Goal: Task Accomplishment & Management: Use online tool/utility

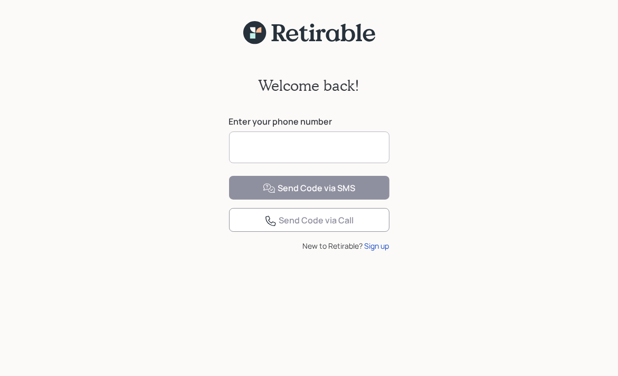
click at [249, 147] on input at bounding box center [309, 147] width 161 height 32
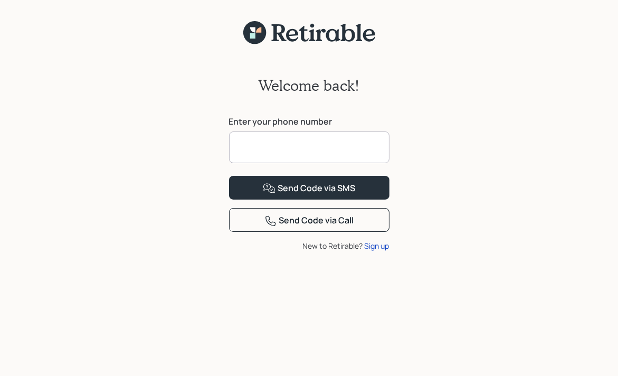
type input "**********"
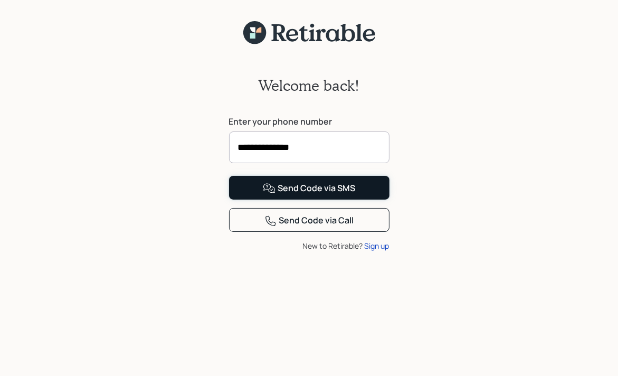
click at [310, 195] on div "Send Code via SMS" at bounding box center [309, 188] width 92 height 13
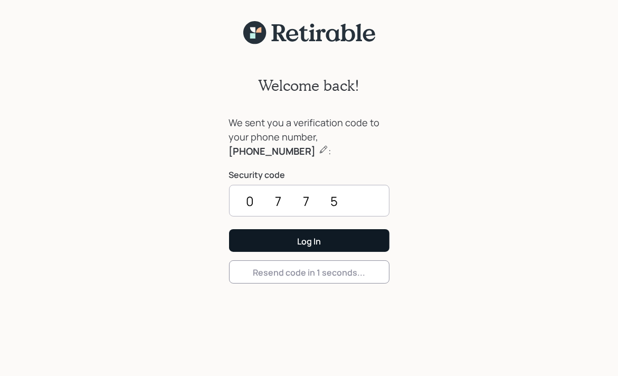
type input "0775"
click at [317, 242] on div "Log In" at bounding box center [309, 241] width 24 height 12
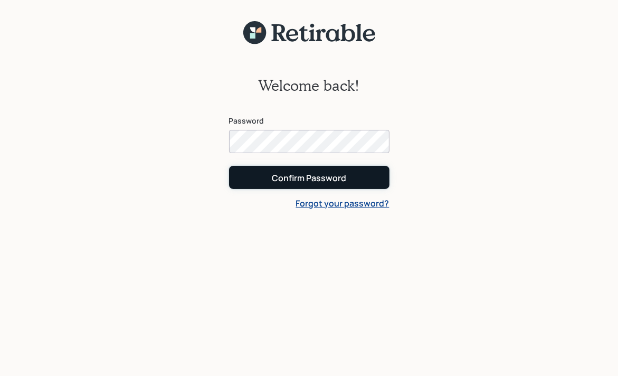
click at [322, 177] on div "Confirm Password" at bounding box center [309, 178] width 74 height 12
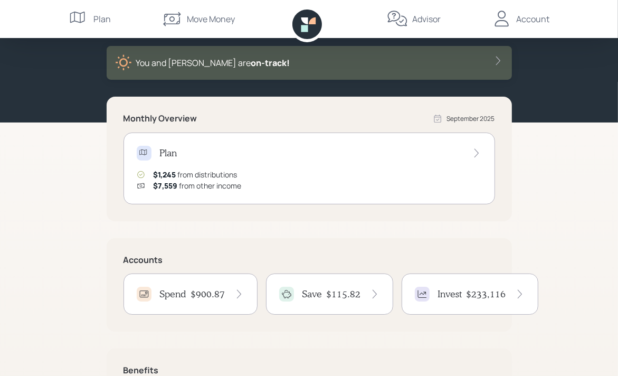
scroll to position [106, 0]
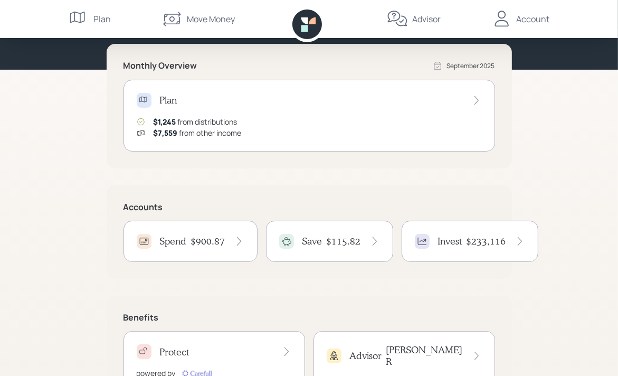
click at [196, 243] on h4 "$900.87" at bounding box center [208, 241] width 34 height 12
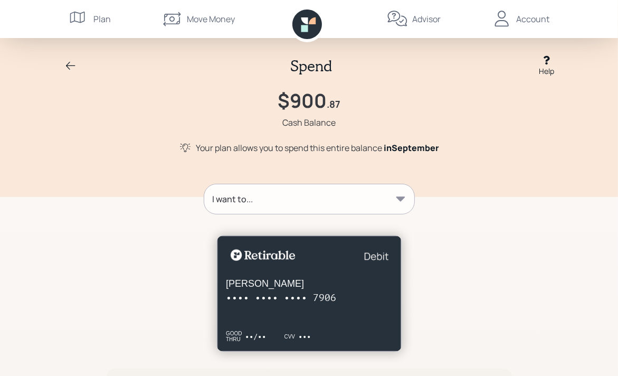
click at [402, 198] on icon at bounding box center [400, 198] width 9 height 5
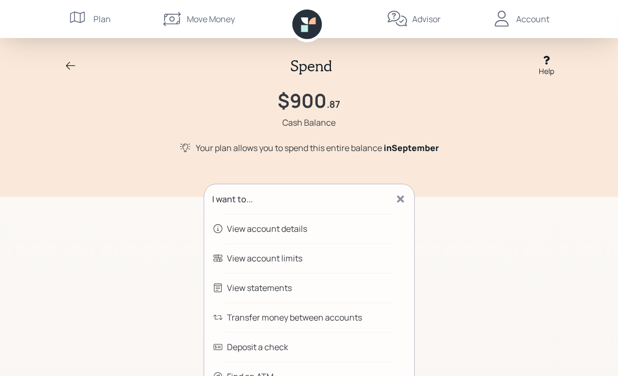
click at [317, 318] on div "Transfer money between accounts" at bounding box center [295, 317] width 135 height 13
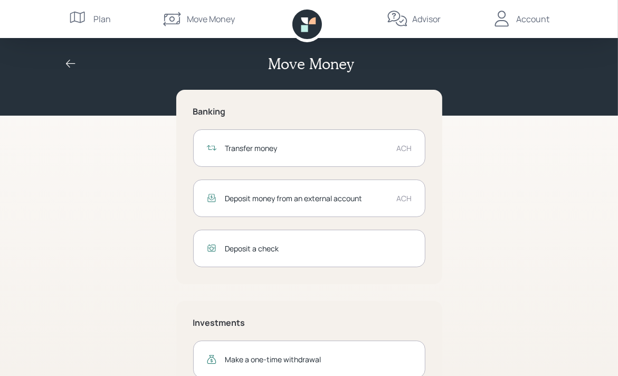
click at [336, 150] on div "Transfer money" at bounding box center [306, 148] width 163 height 11
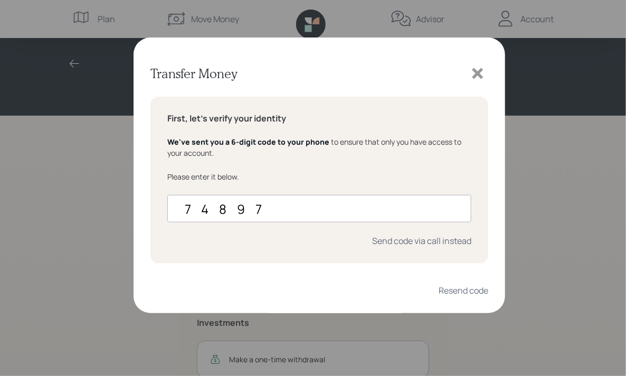
type input "748975"
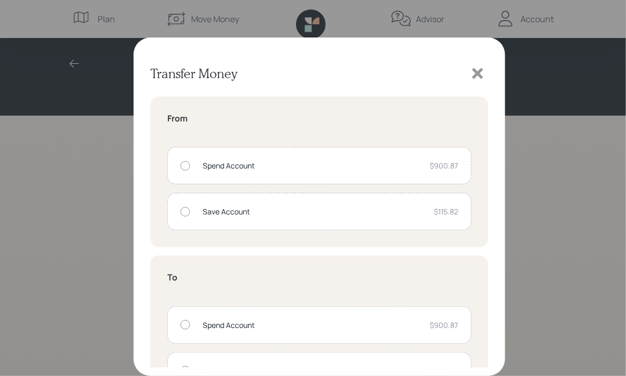
click at [185, 163] on div at bounding box center [186, 166] width 10 height 10
radio input "true"
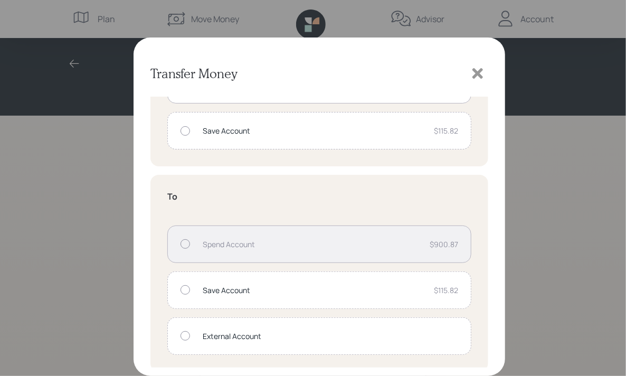
scroll to position [83, 0]
click at [186, 332] on div at bounding box center [186, 333] width 10 height 10
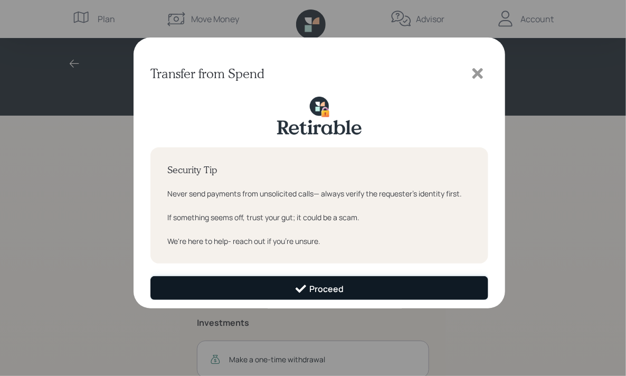
click at [331, 288] on div "Proceed" at bounding box center [319, 288] width 49 height 13
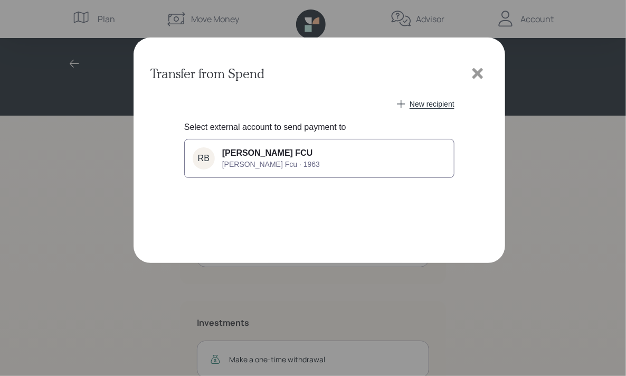
click at [270, 158] on div "[PERSON_NAME] FCU [PERSON_NAME] Fcu · 1963" at bounding box center [271, 158] width 98 height 20
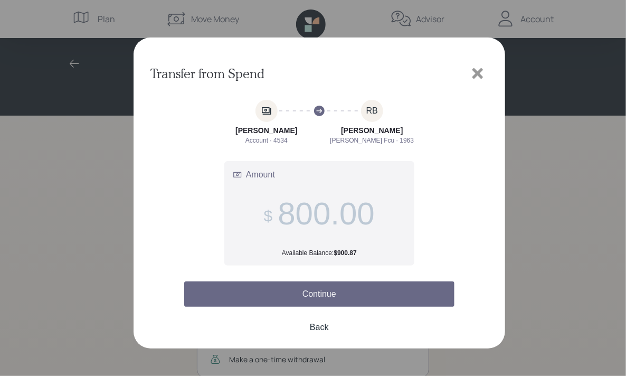
type input "800.00"
click at [319, 295] on button "Continue" at bounding box center [319, 293] width 270 height 25
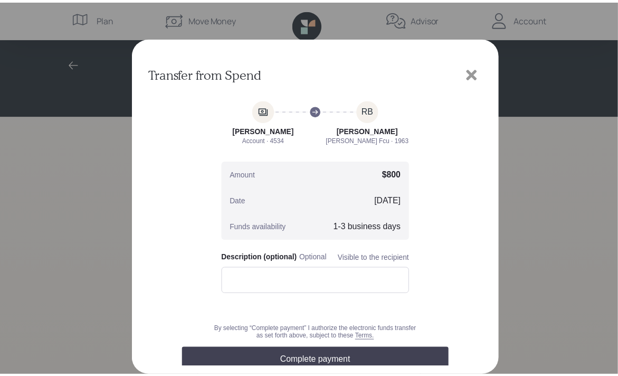
scroll to position [40, 0]
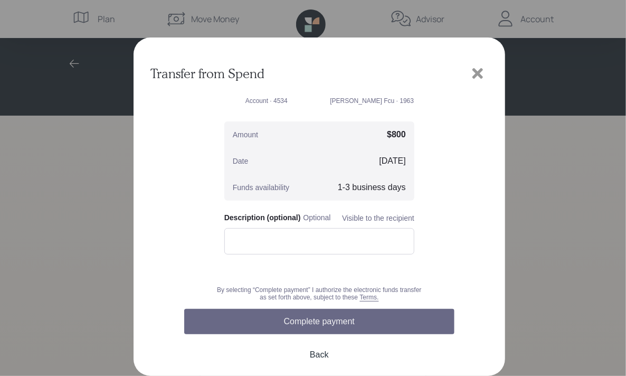
click at [325, 323] on button "Complete payment" at bounding box center [319, 321] width 270 height 25
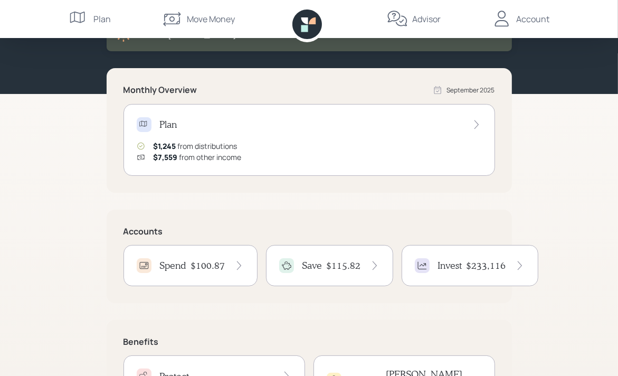
scroll to position [106, 0]
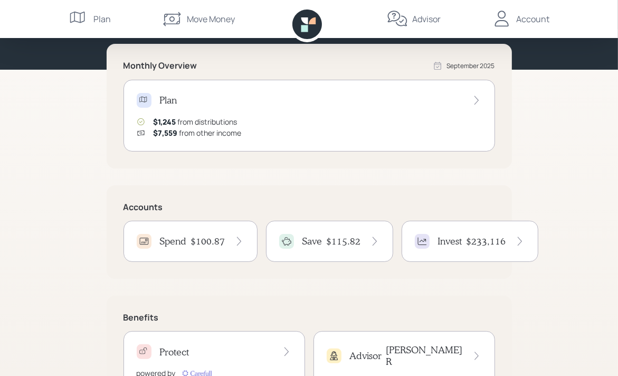
click at [211, 241] on h4 "$100.87" at bounding box center [208, 241] width 34 height 12
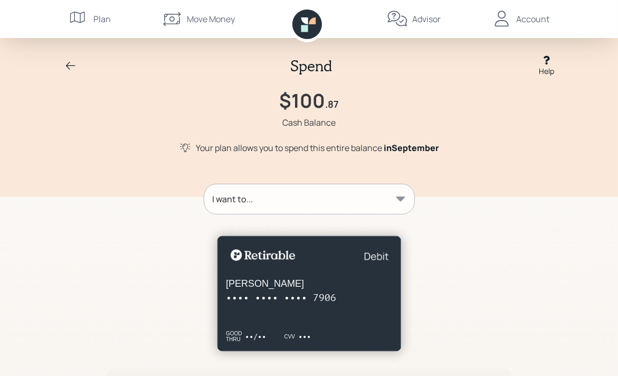
click at [399, 197] on icon at bounding box center [400, 198] width 9 height 5
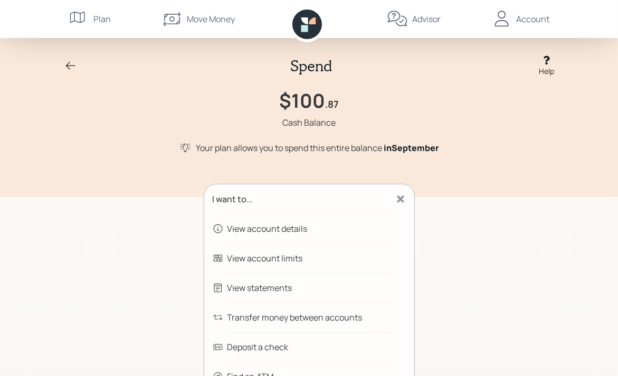
click at [320, 318] on div "Transfer money between accounts" at bounding box center [295, 317] width 135 height 13
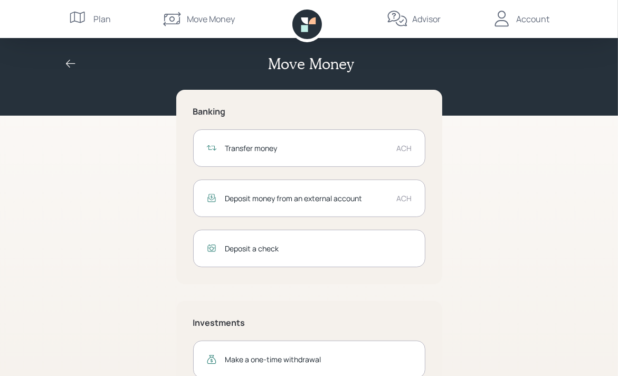
click at [373, 149] on div "Transfer money" at bounding box center [306, 148] width 163 height 11
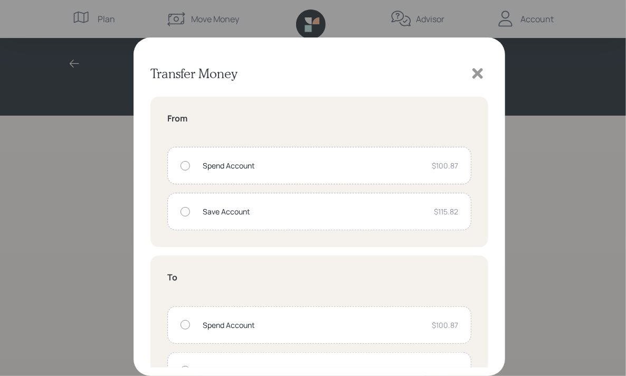
click at [184, 164] on div at bounding box center [186, 166] width 10 height 10
radio input "true"
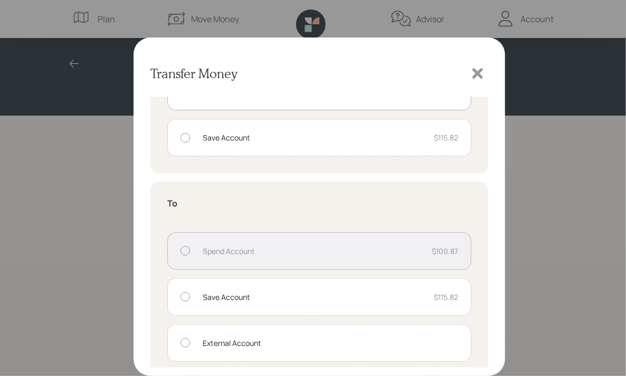
scroll to position [83, 0]
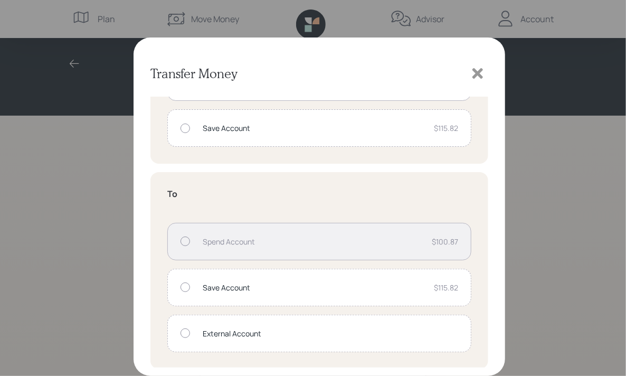
click at [183, 285] on div at bounding box center [186, 287] width 10 height 10
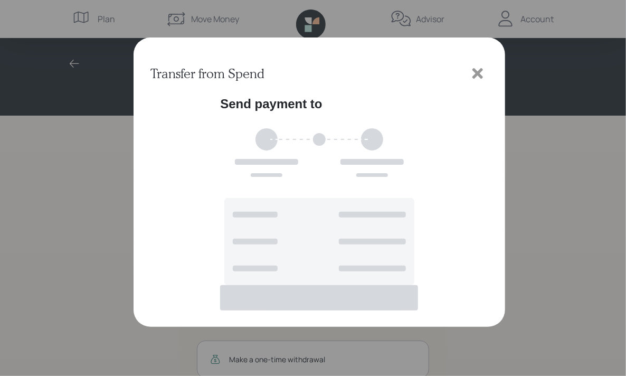
scroll to position [0, 0]
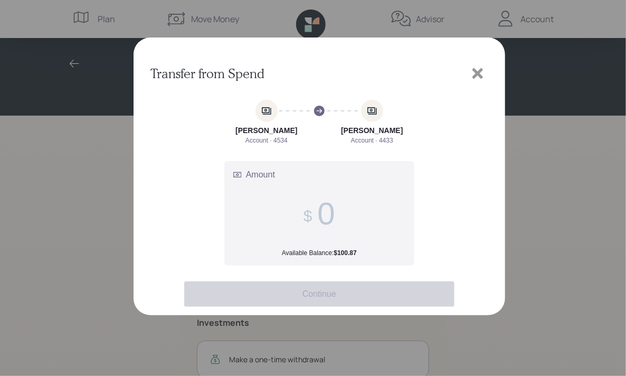
click at [333, 212] on input "Amount Available Balance: $100.87" at bounding box center [326, 213] width 17 height 36
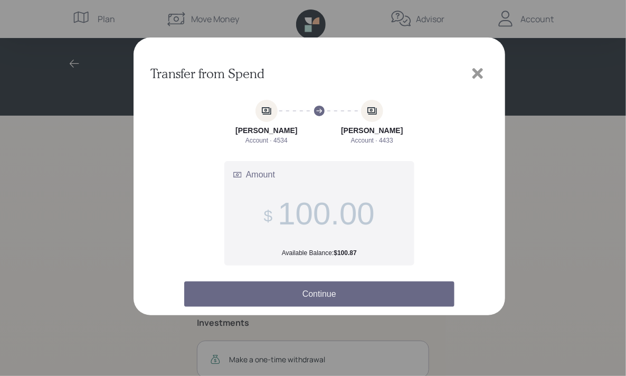
type input "100.00"
click at [318, 295] on button "Continue" at bounding box center [319, 293] width 270 height 25
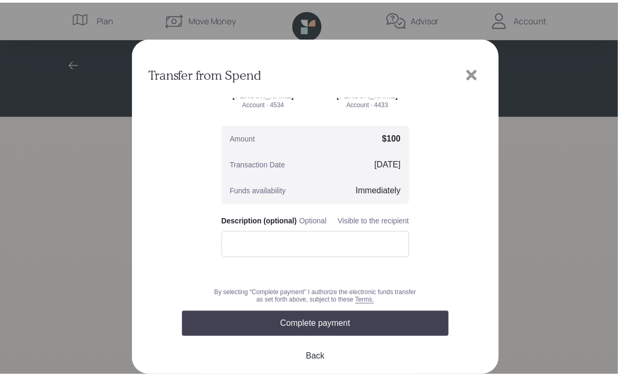
scroll to position [68, 0]
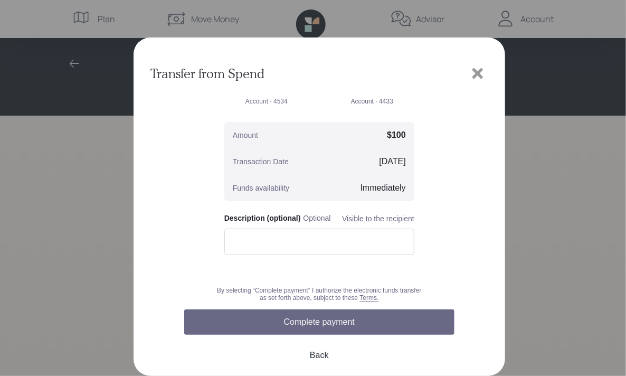
click at [328, 323] on button "Complete payment" at bounding box center [319, 321] width 270 height 25
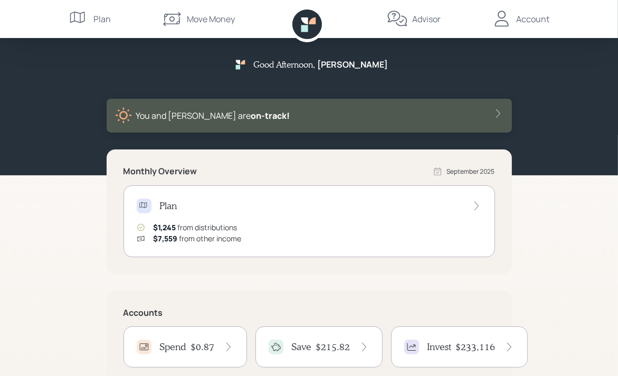
click at [308, 24] on icon at bounding box center [308, 25] width 30 height 30
click at [60, 74] on div "Good Afternoon , [PERSON_NAME] and [PERSON_NAME] are on‑track!" at bounding box center [309, 94] width 507 height 78
click at [531, 17] on div "Account" at bounding box center [533, 19] width 33 height 13
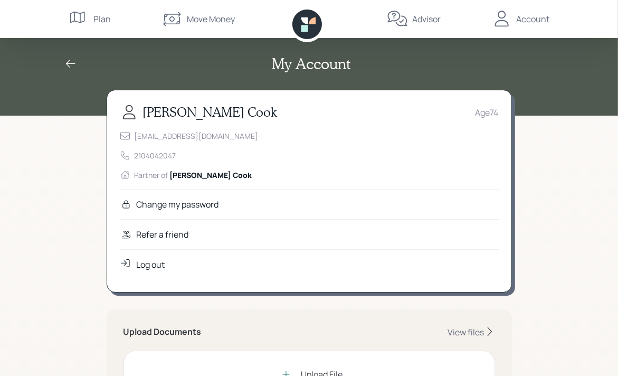
click at [151, 263] on div "Log out" at bounding box center [151, 264] width 29 height 13
